Goal: Transaction & Acquisition: Purchase product/service

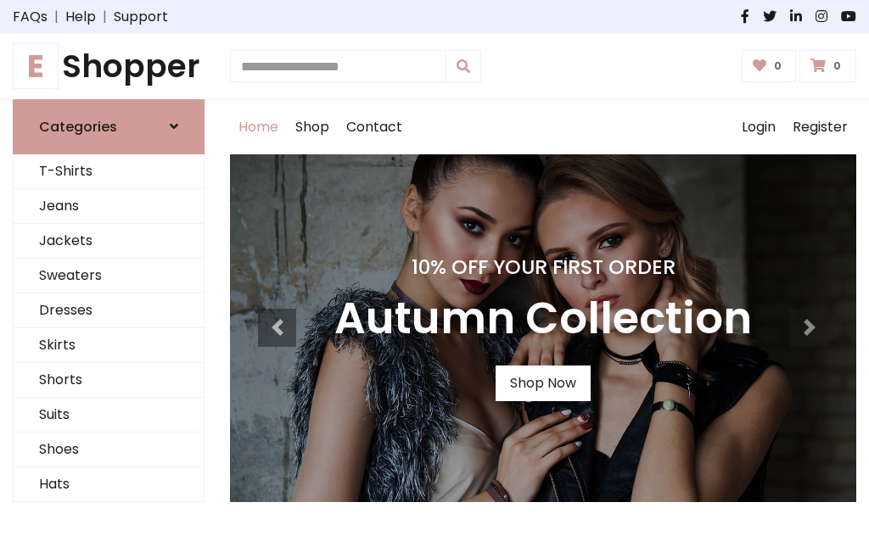
click at [434, 279] on h4 "10% Off Your First Order" at bounding box center [542, 267] width 417 height 24
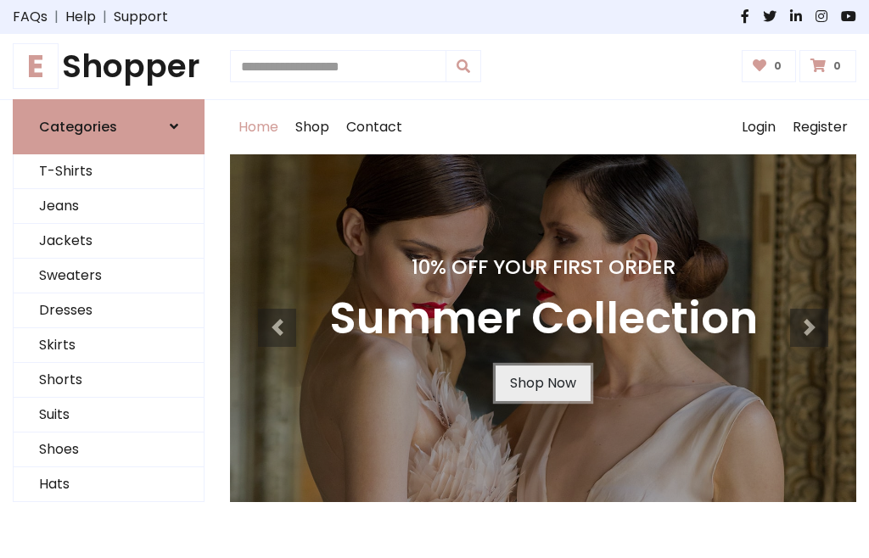
click at [542, 383] on link "Shop Now" at bounding box center [542, 384] width 95 height 36
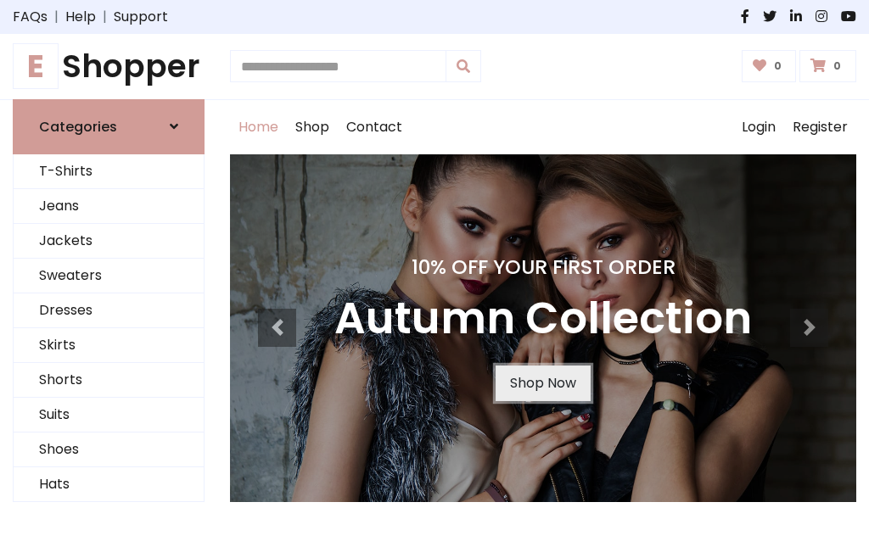
click at [542, 383] on link "Shop Now" at bounding box center [542, 384] width 95 height 36
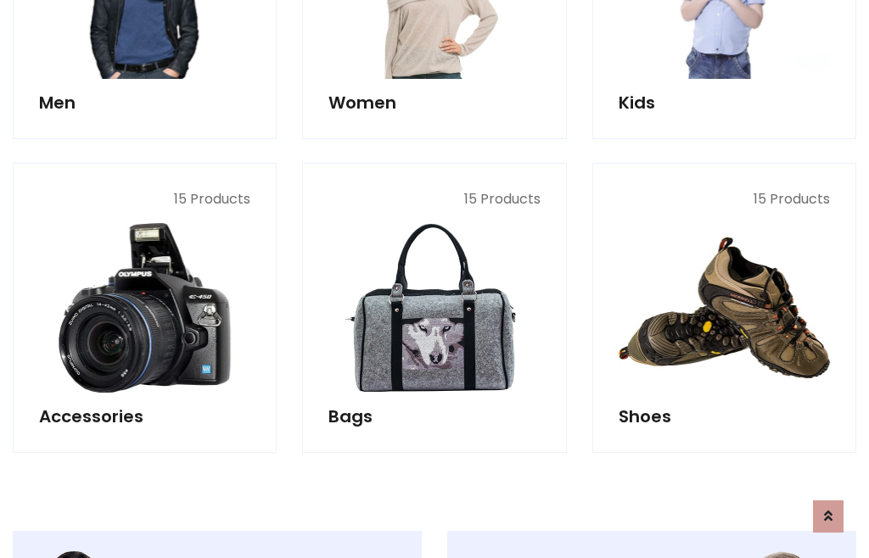
scroll to position [1691, 0]
